Goal: Check status

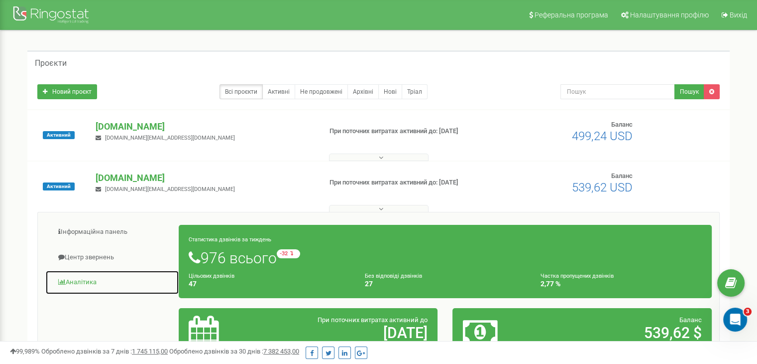
click at [76, 283] on link "Аналiтика" at bounding box center [112, 282] width 134 height 24
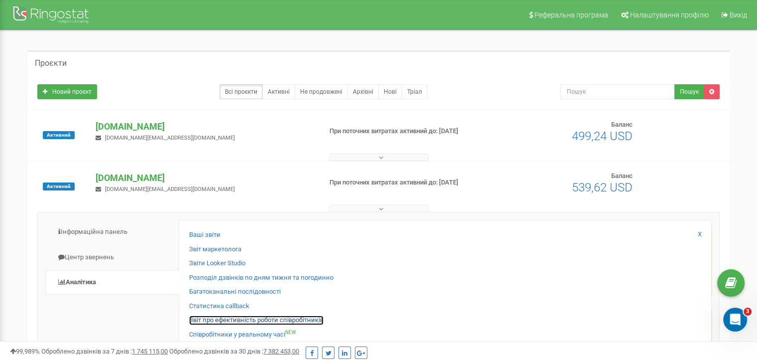
click at [218, 317] on link "Звіт про ефективність роботи співробітників" at bounding box center [256, 319] width 134 height 9
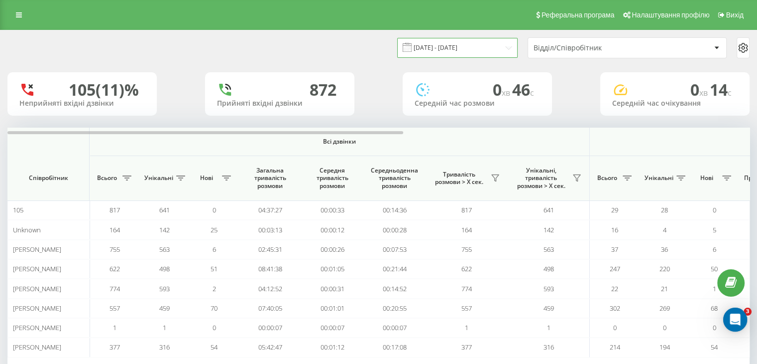
click at [505, 47] on input "[DATE] - [DATE]" at bounding box center [457, 47] width 121 height 19
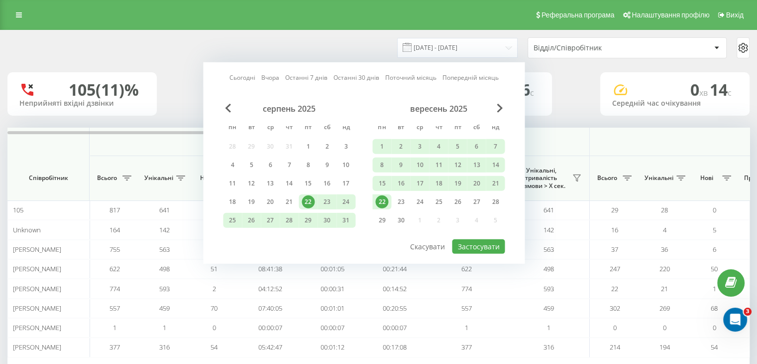
click at [381, 200] on div "22" at bounding box center [381, 201] width 13 height 13
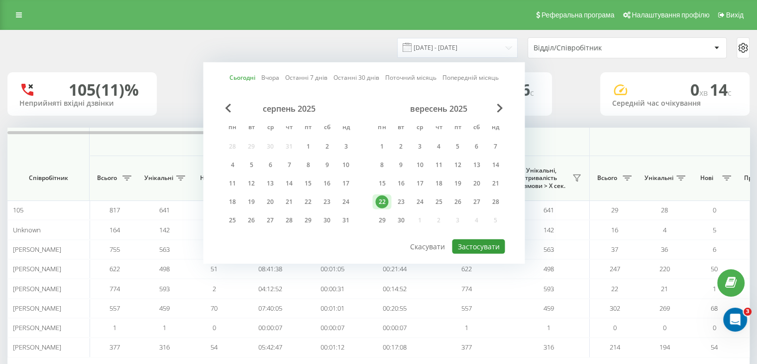
click at [475, 239] on button "Застосувати" at bounding box center [478, 246] width 53 height 14
type input "22.09.2025 - 22.09.2025"
